Goal: Information Seeking & Learning: Learn about a topic

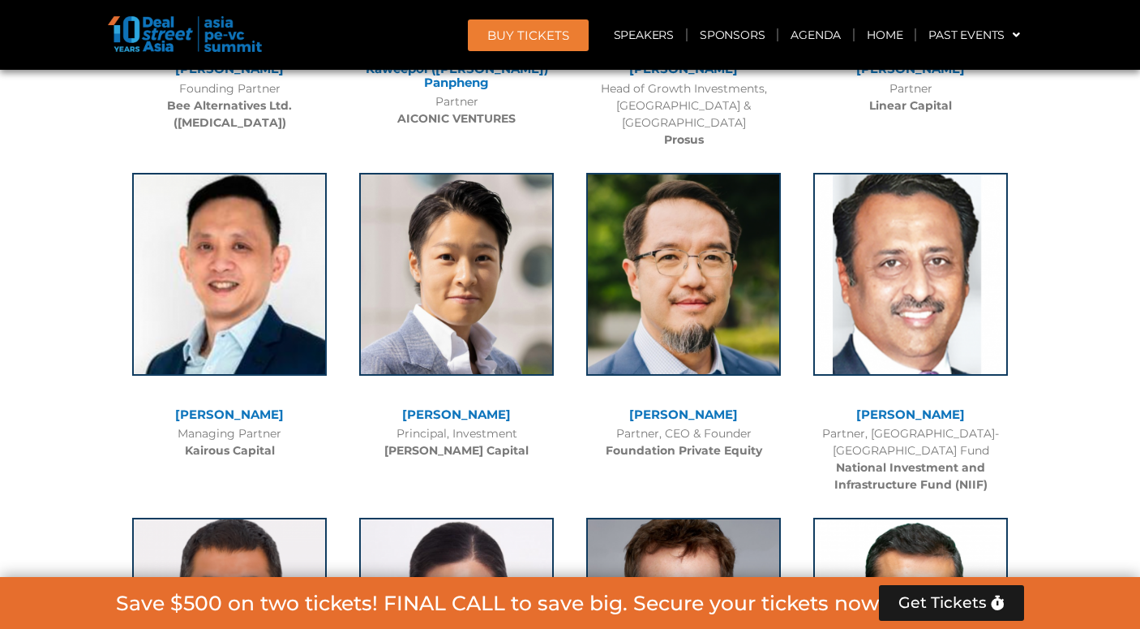
scroll to position [7463, 0]
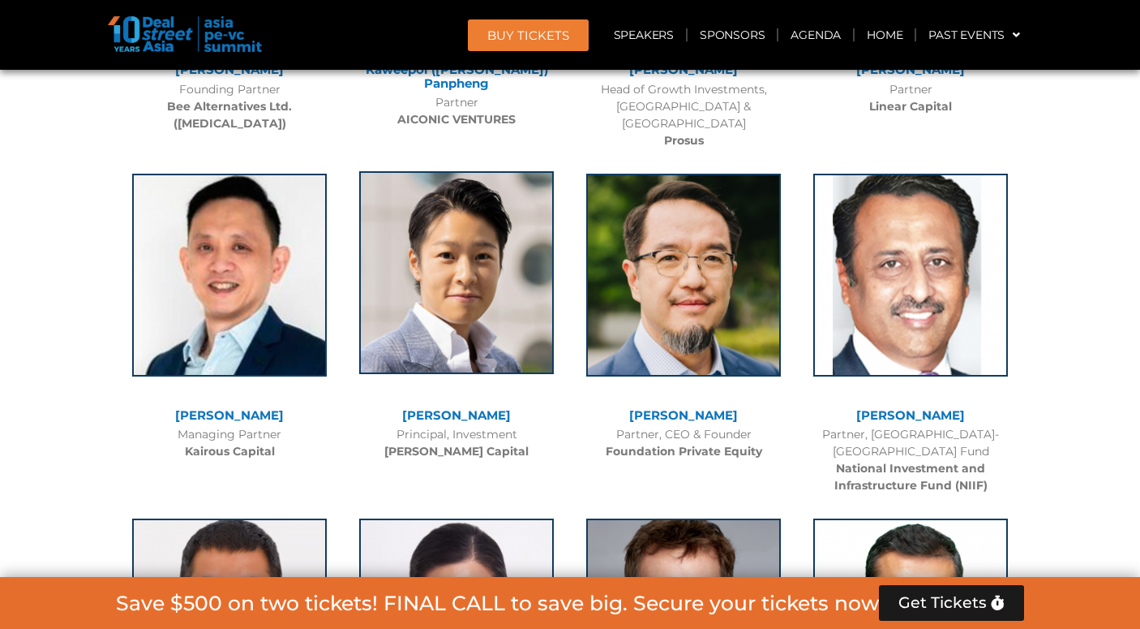
click at [401, 234] on img at bounding box center [456, 272] width 195 height 203
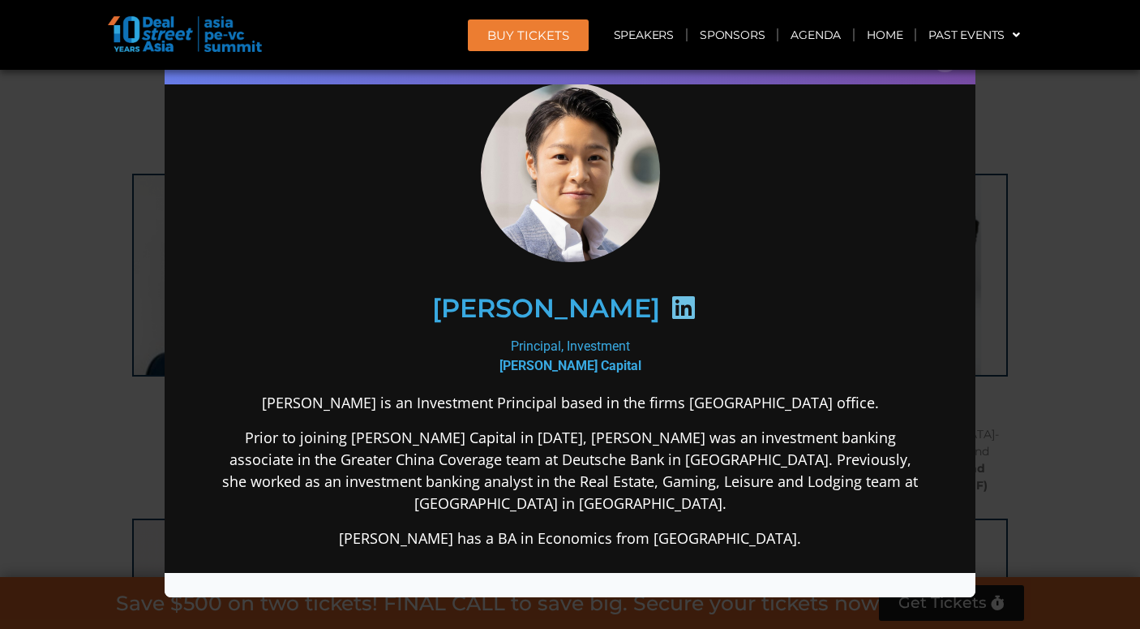
scroll to position [72, 0]
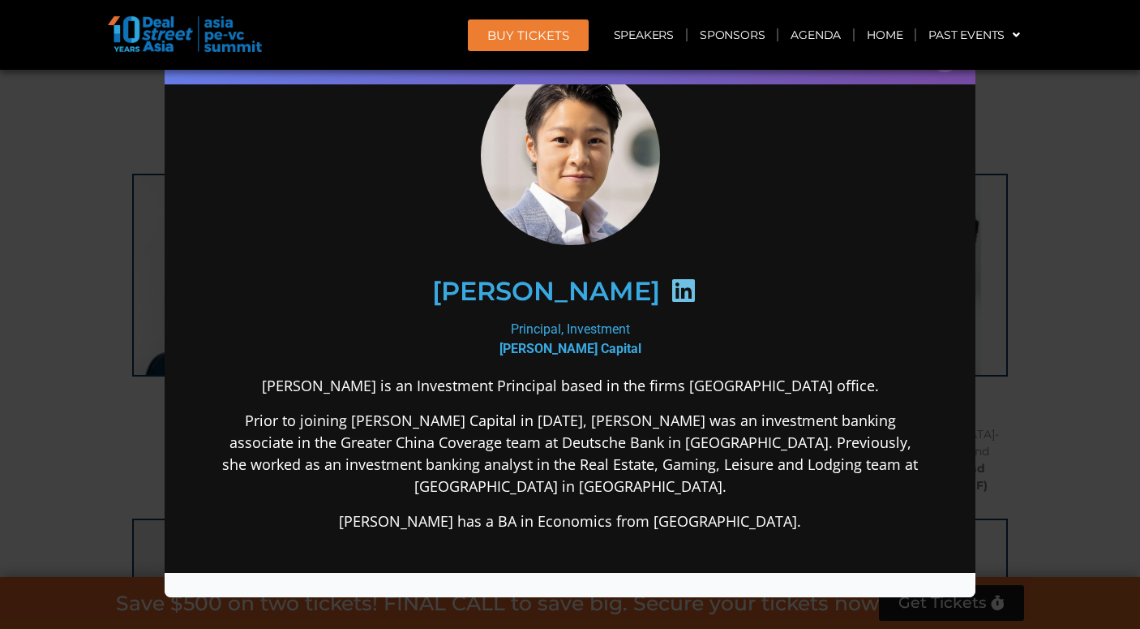
click at [541, 345] on b "[PERSON_NAME] Capital" at bounding box center [571, 347] width 142 height 15
drag, startPoint x: 541, startPoint y: 345, endPoint x: 601, endPoint y: 349, distance: 60.2
click at [601, 349] on b "[PERSON_NAME] Capital" at bounding box center [571, 347] width 142 height 15
copy b "[PERSON_NAME] Capital"
click at [924, 321] on div "[PERSON_NAME] Principal, Investment [PERSON_NAME] Capital [PERSON_NAME] is an I…" at bounding box center [570, 425] width 779 height 803
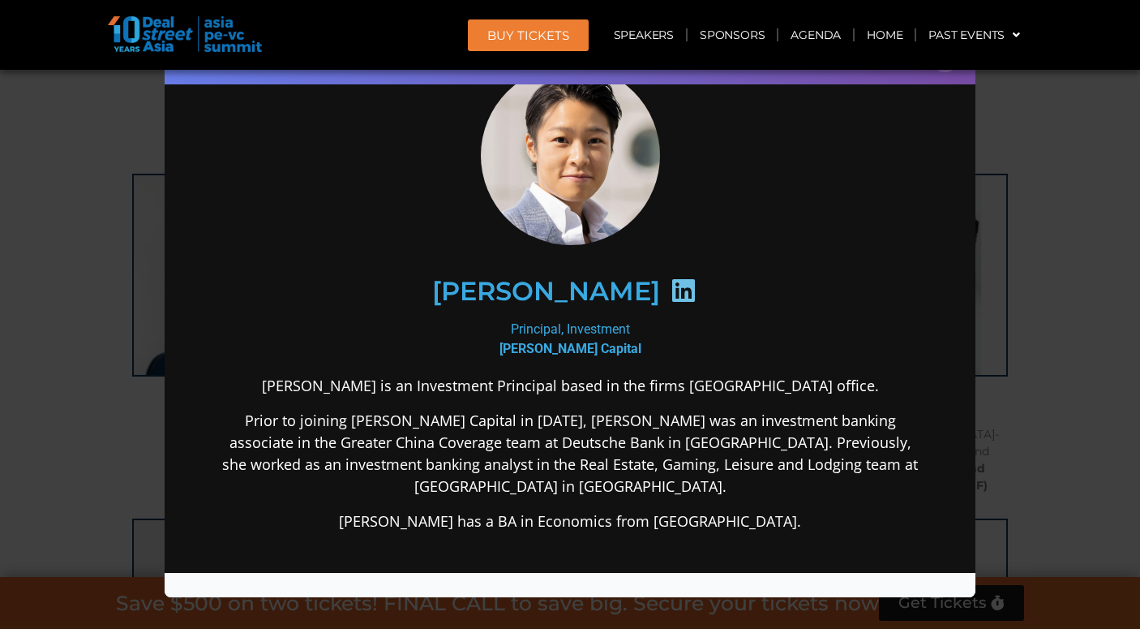
click at [1000, 337] on div "Speaker Profile ×" at bounding box center [570, 314] width 1140 height 629
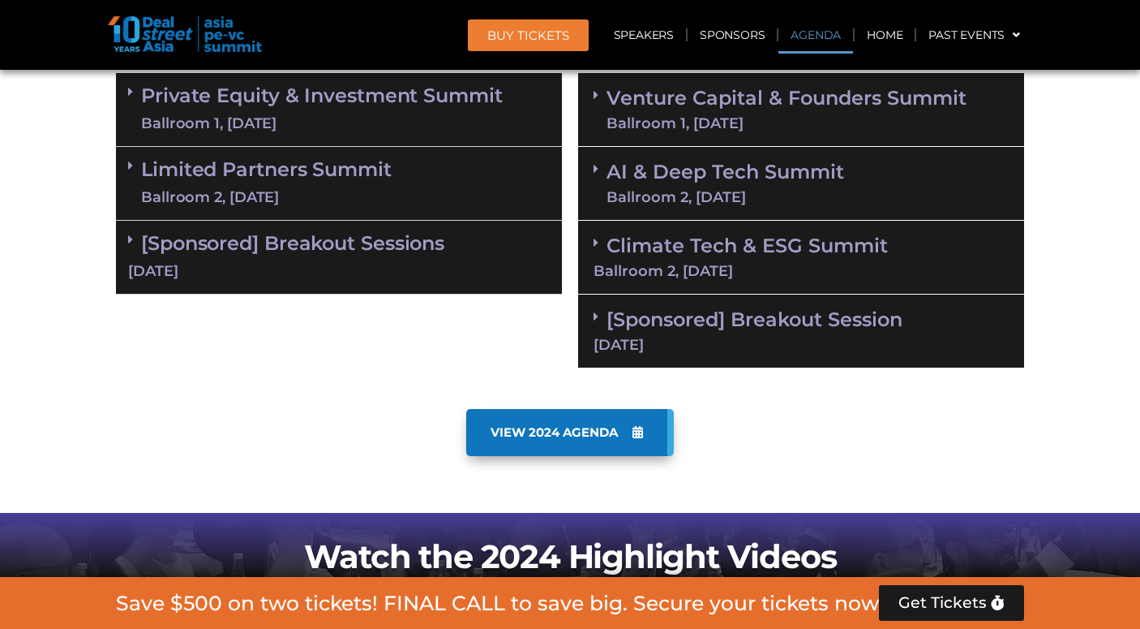
scroll to position [894, 0]
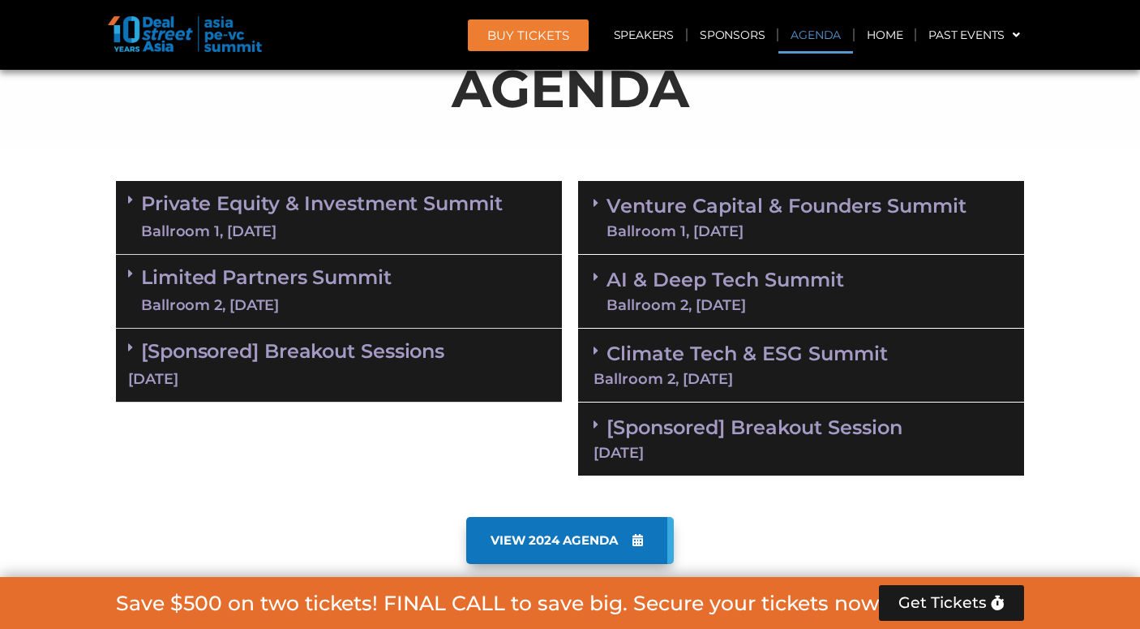
click at [388, 364] on div "[Sponsored] Breakout Sessions [DATE]" at bounding box center [339, 365] width 446 height 74
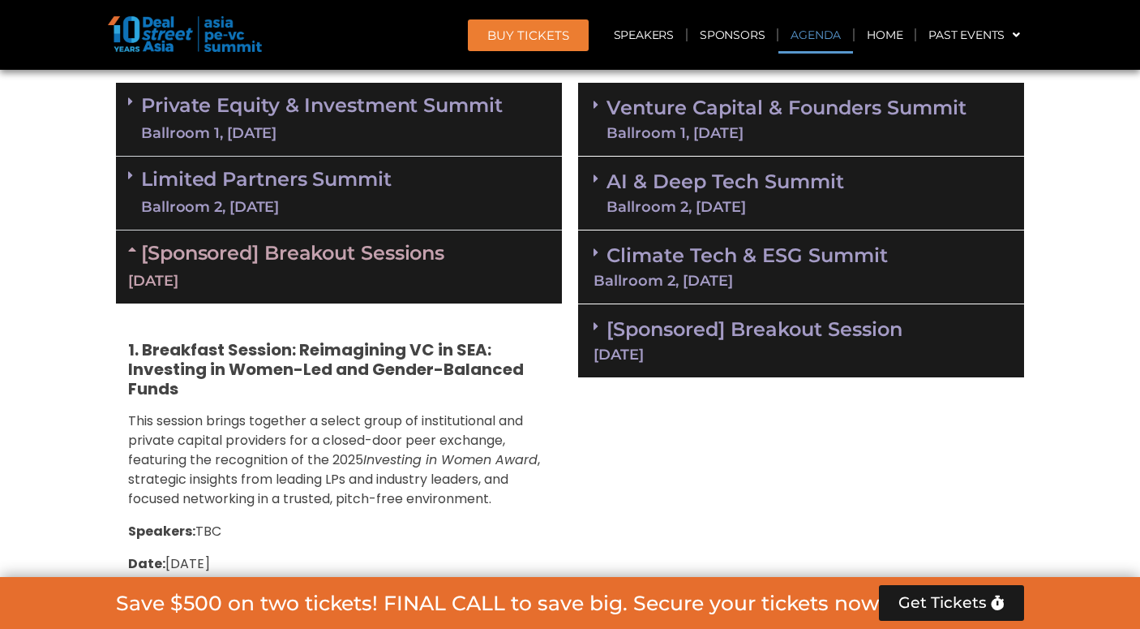
scroll to position [990, 0]
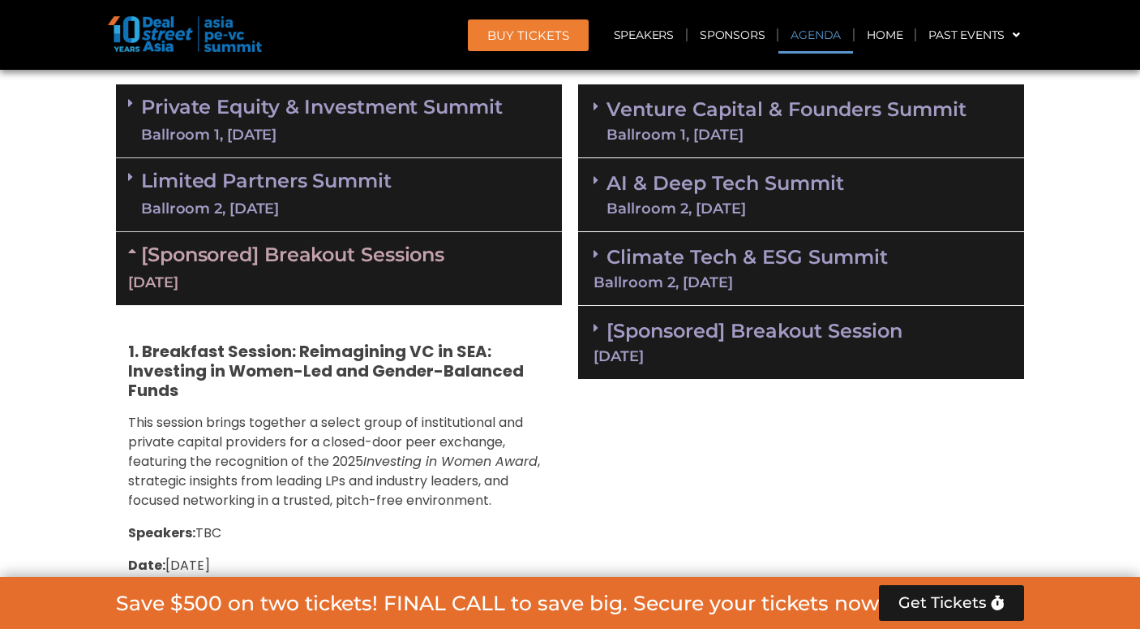
click at [376, 97] on link "Private Equity & Investment Summit Ballroom 1, [DATE]" at bounding box center [322, 121] width 362 height 49
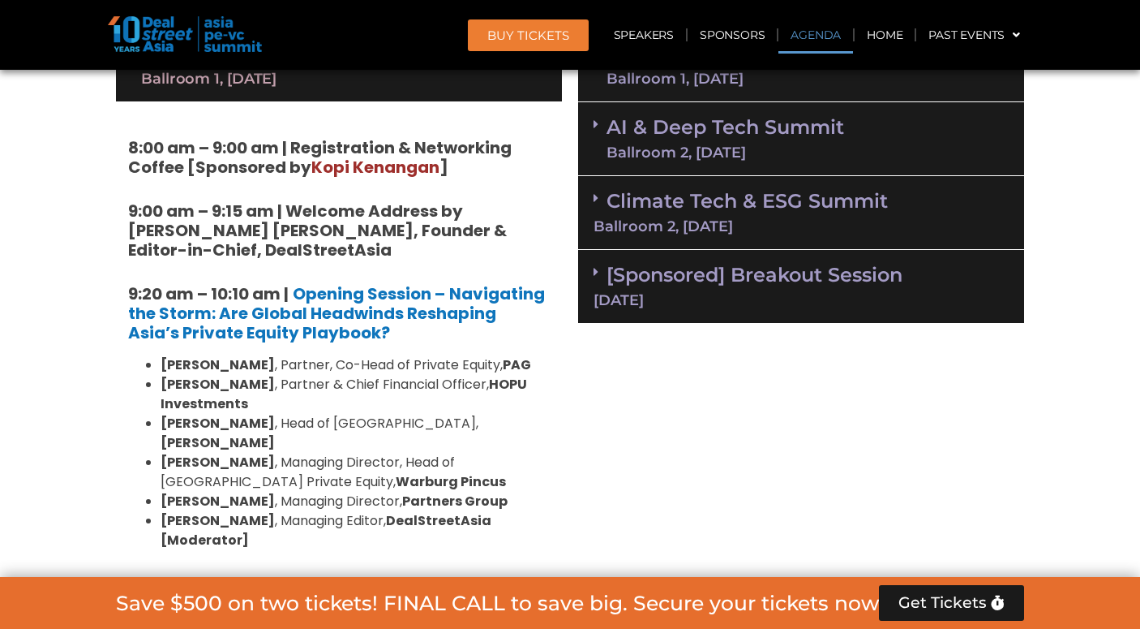
scroll to position [1047, 0]
click at [320, 203] on strong "9:00 am – 9:15 am | Welcome Address by [PERSON_NAME] [PERSON_NAME], Founder & E…" at bounding box center [317, 230] width 379 height 62
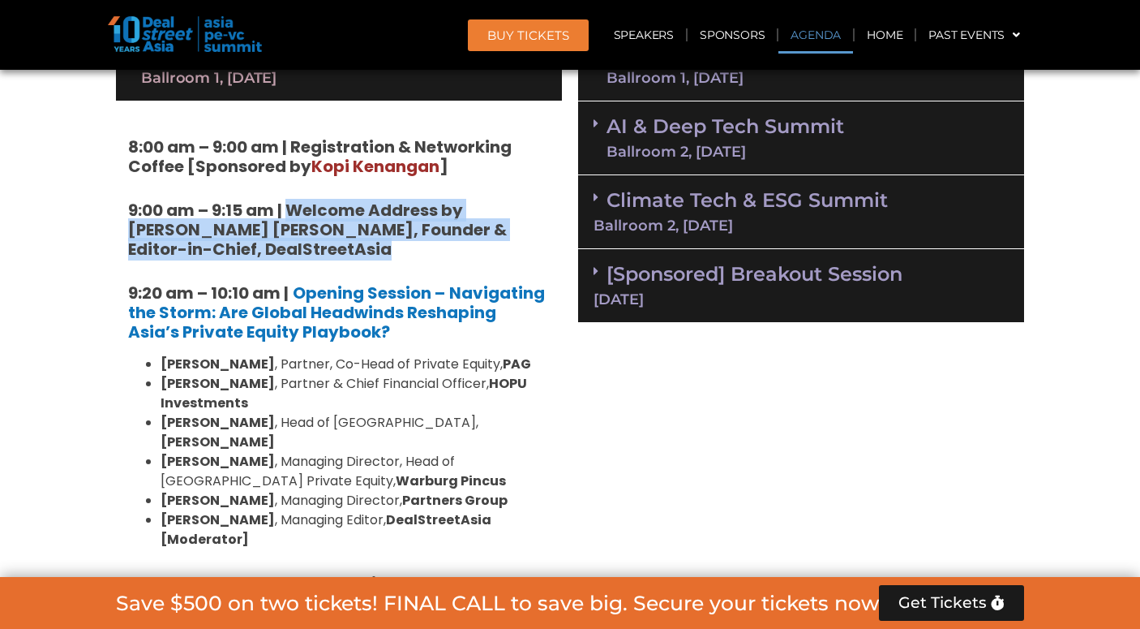
drag, startPoint x: 320, startPoint y: 203, endPoint x: 406, endPoint y: 253, distance: 98.9
click at [406, 253] on h5 "9:00 am – 9:15 am | Welcome Address by [PERSON_NAME] [PERSON_NAME], Founder & E…" at bounding box center [339, 229] width 422 height 58
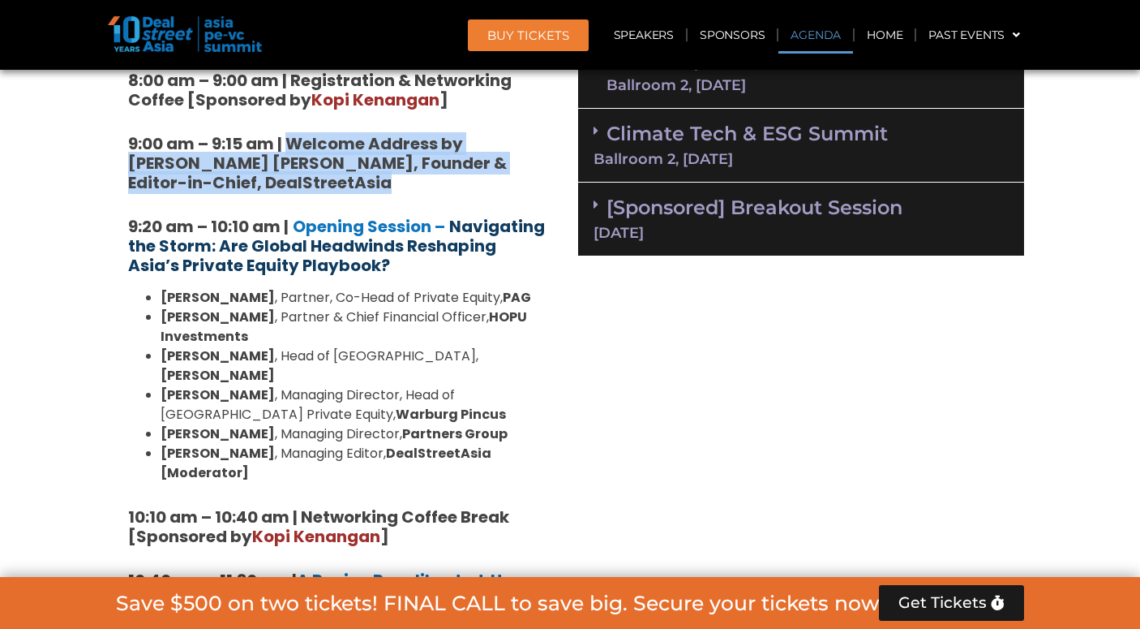
scroll to position [1114, 0]
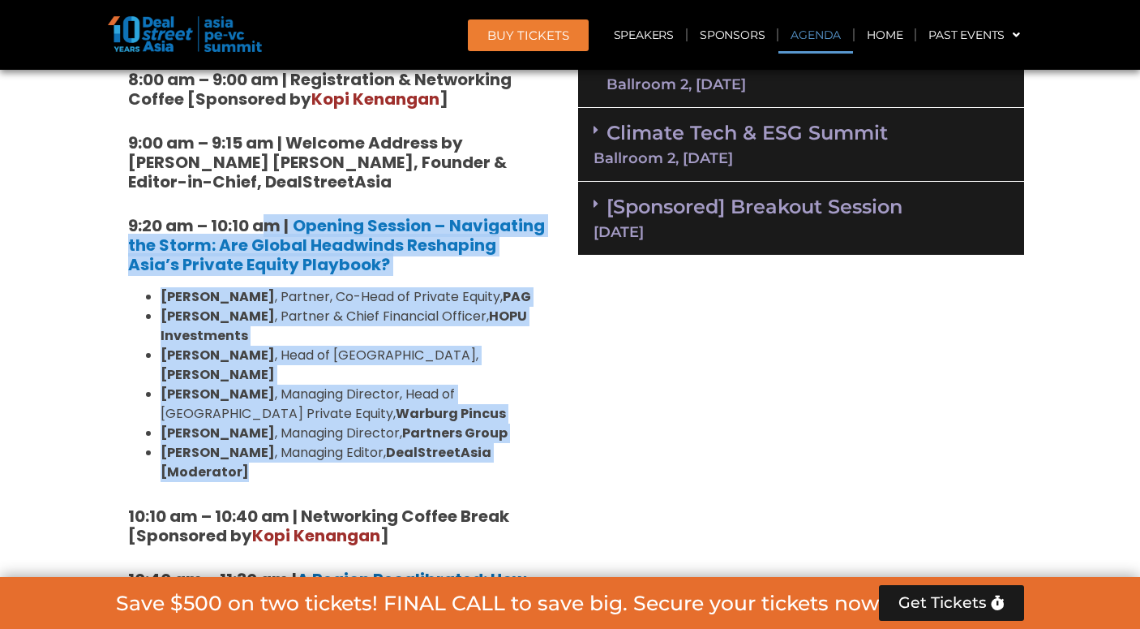
drag, startPoint x: 263, startPoint y: 223, endPoint x: 575, endPoint y: 436, distance: 378.1
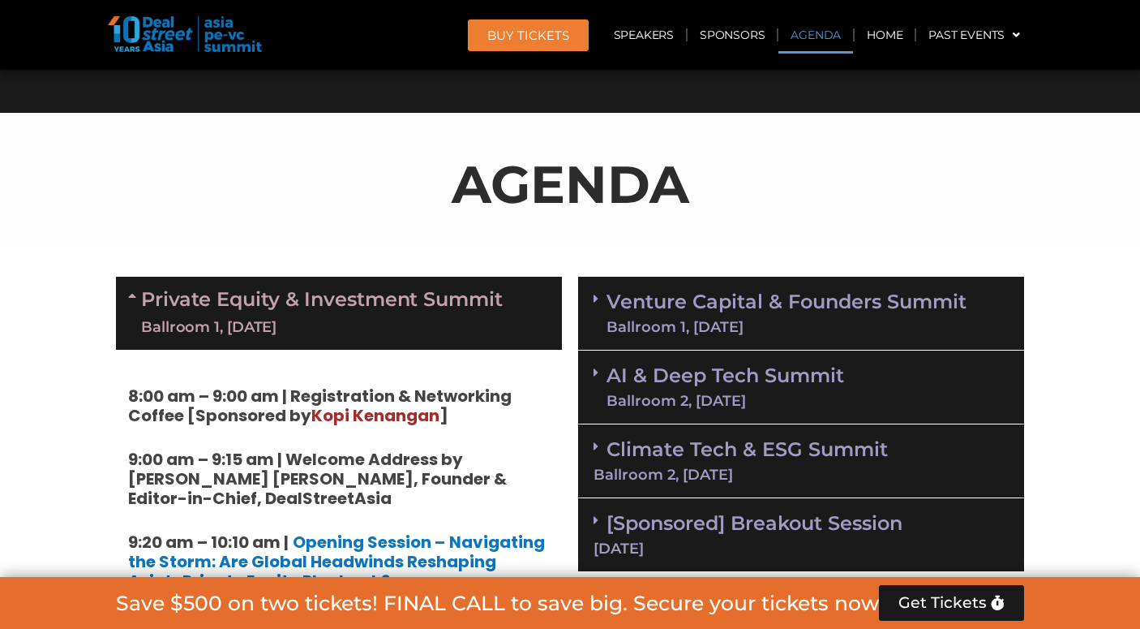
scroll to position [912, 0]
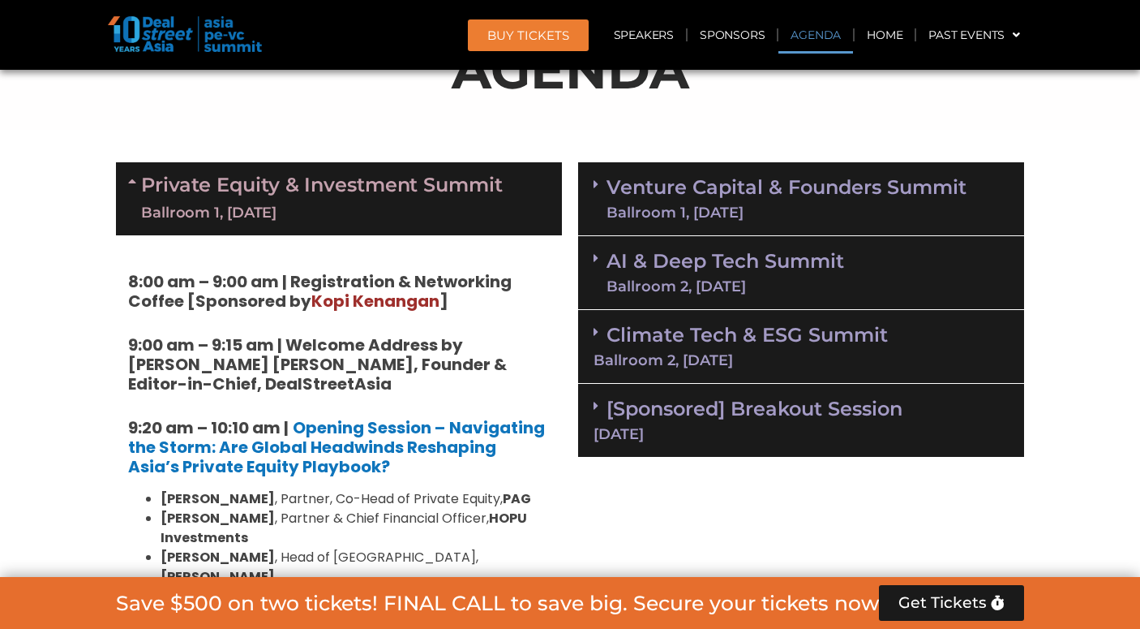
click at [606, 194] on span at bounding box center [600, 199] width 13 height 42
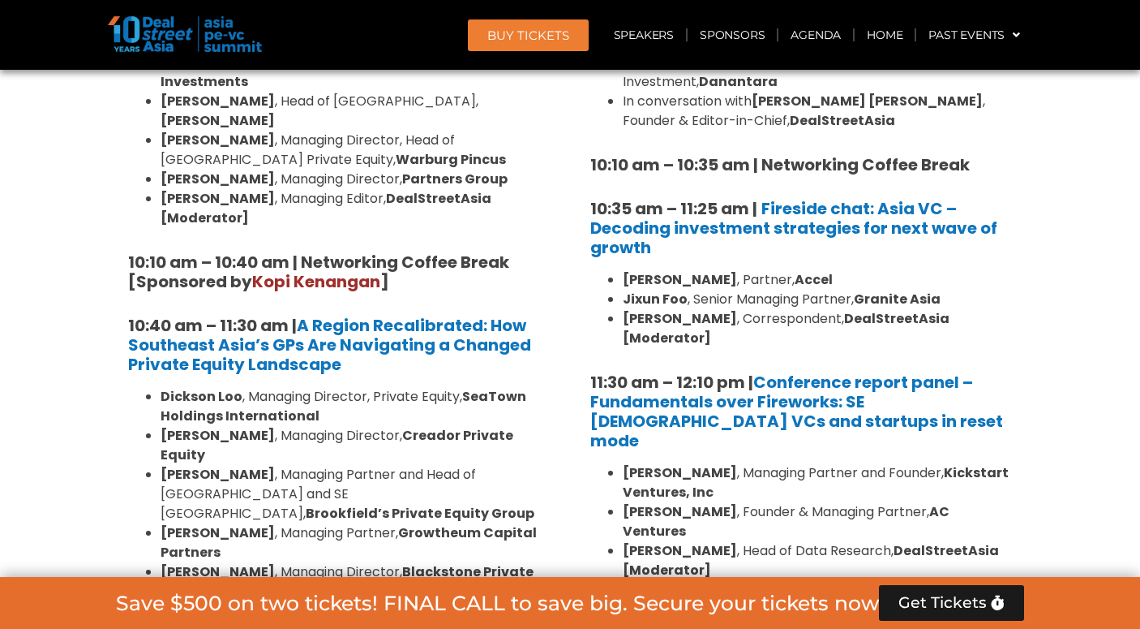
scroll to position [1369, 0]
